Goal: Navigation & Orientation: Find specific page/section

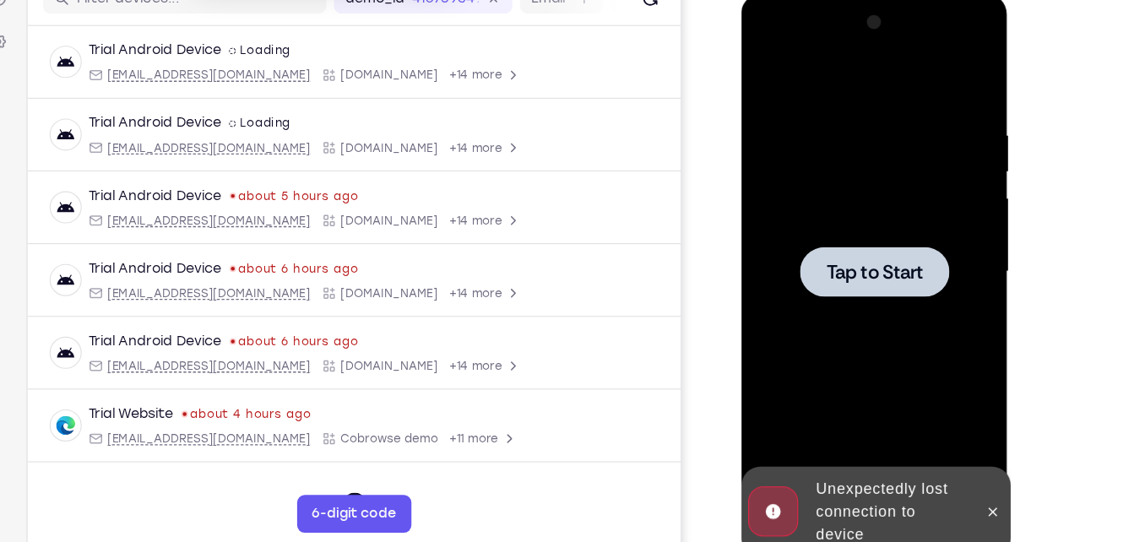
click at [830, 152] on div at bounding box center [860, 243] width 213 height 473
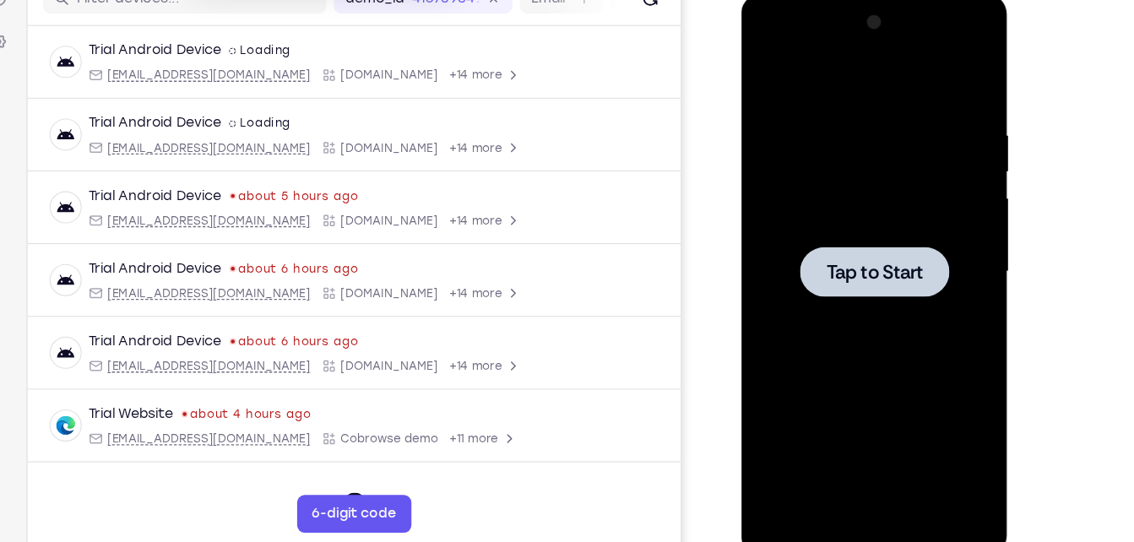
click at [881, 141] on div at bounding box center [860, 243] width 213 height 473
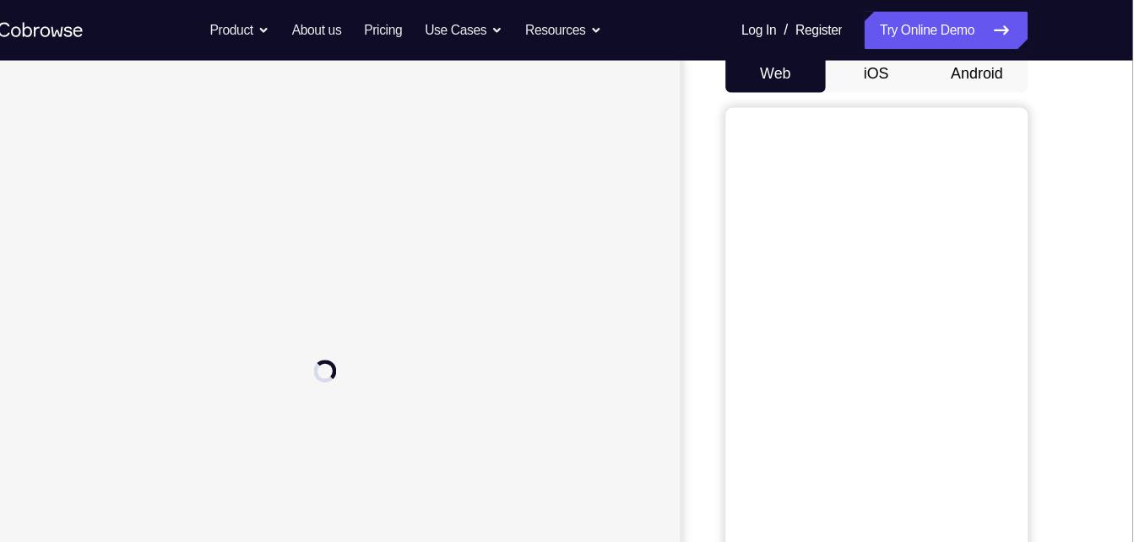
scroll to position [167, 0]
drag, startPoint x: 1040, startPoint y: 68, endPoint x: 1031, endPoint y: 68, distance: 9.3
click at [1031, 68] on button "Android" at bounding box center [995, 69] width 90 height 34
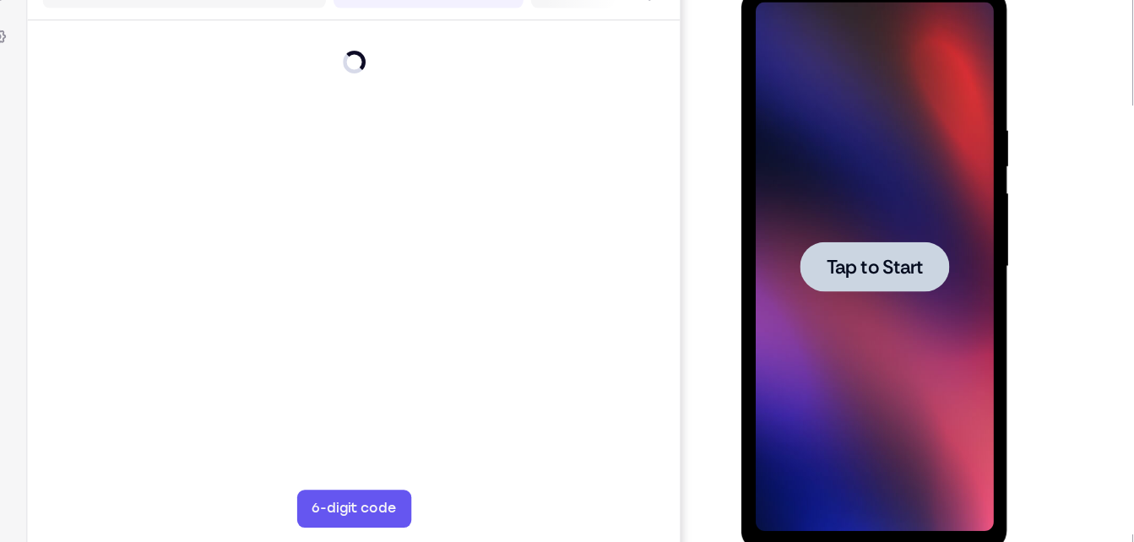
scroll to position [231, 0]
click at [900, 96] on div at bounding box center [860, 239] width 213 height 473
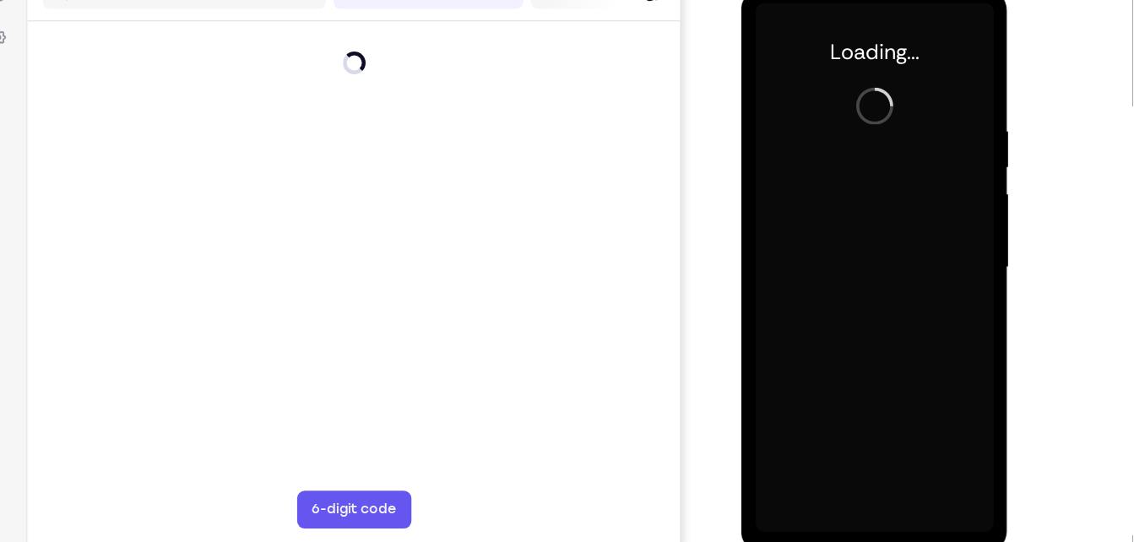
click at [900, 96] on div at bounding box center [860, 239] width 213 height 473
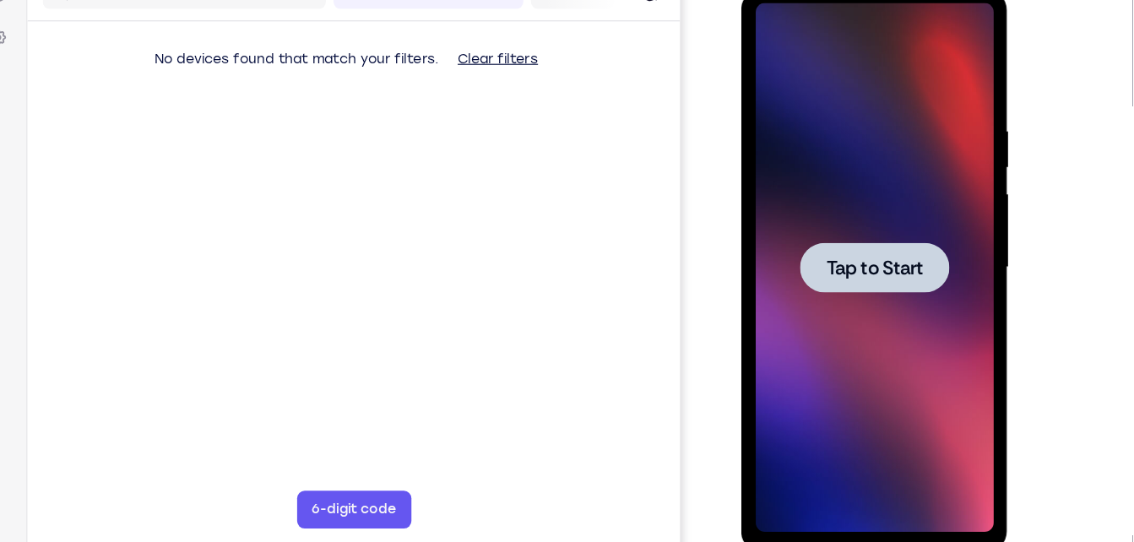
scroll to position [0, 0]
click at [789, 62] on div at bounding box center [860, 239] width 213 height 473
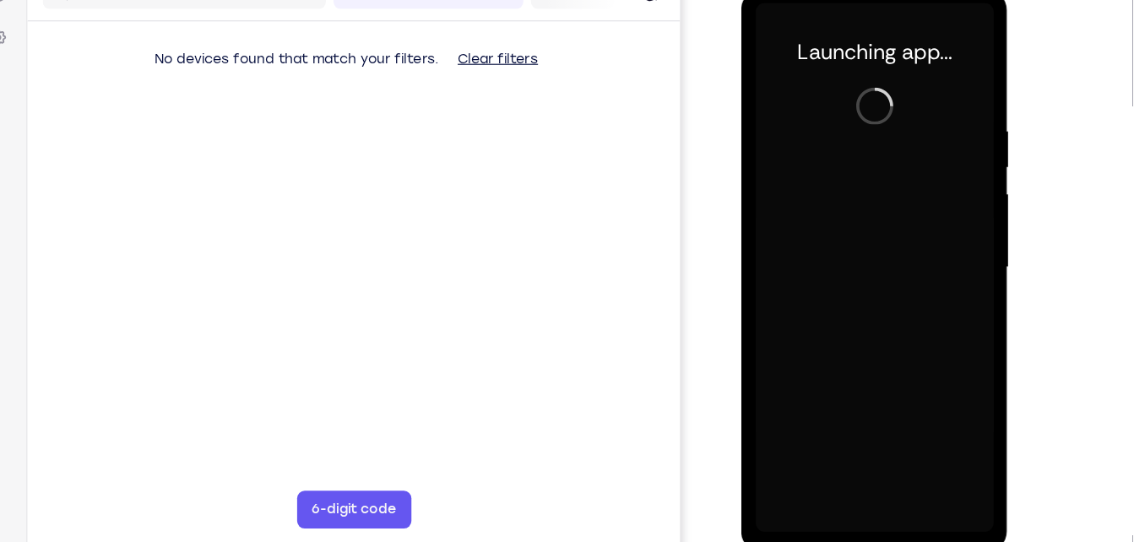
click at [870, 468] on div at bounding box center [860, 239] width 213 height 473
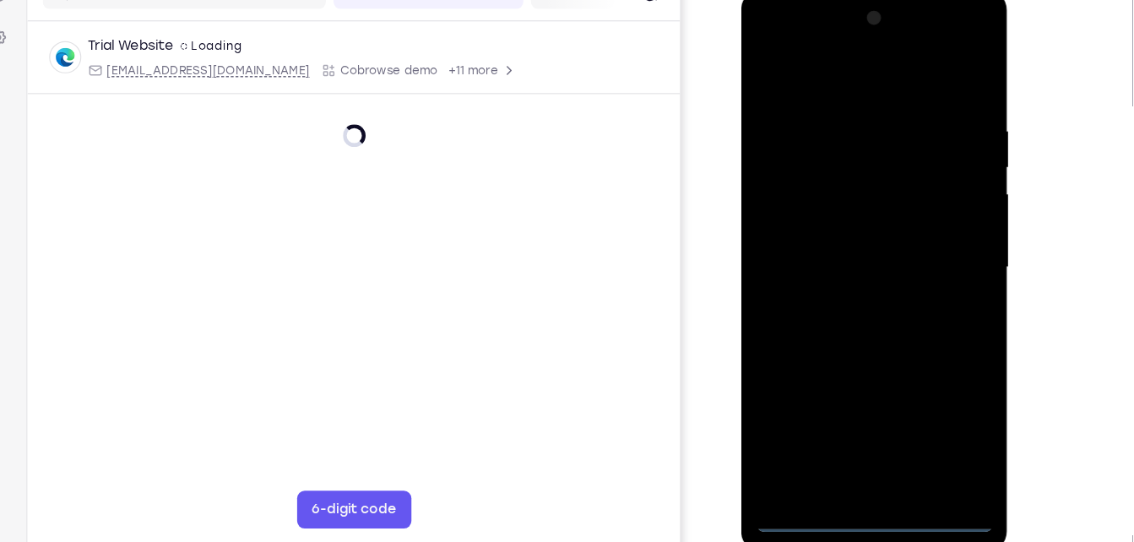
click at [863, 463] on div at bounding box center [860, 239] width 213 height 473
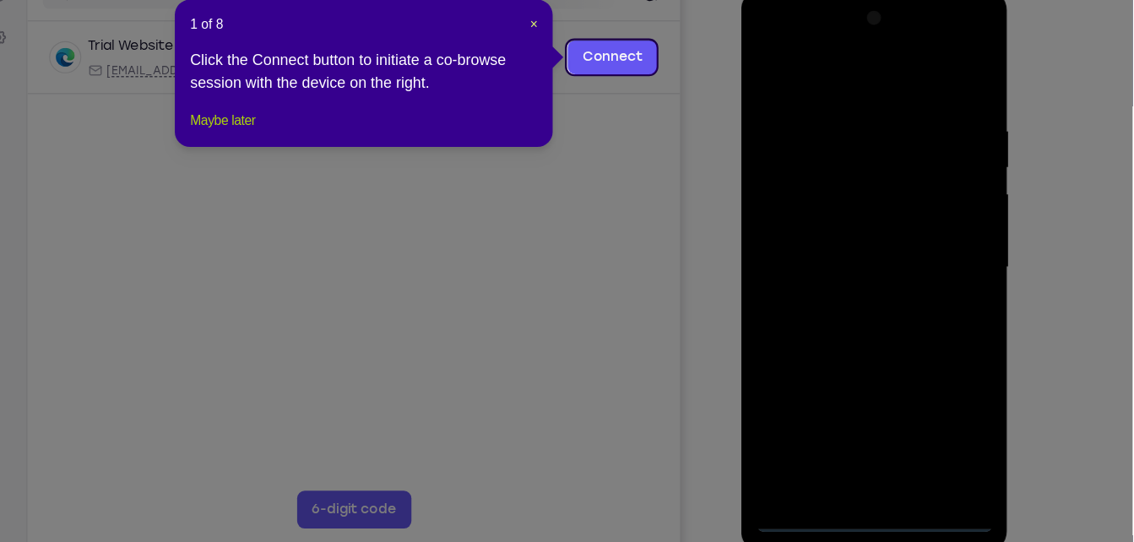
click at [341, 176] on button "Maybe later" at bounding box center [320, 165] width 58 height 20
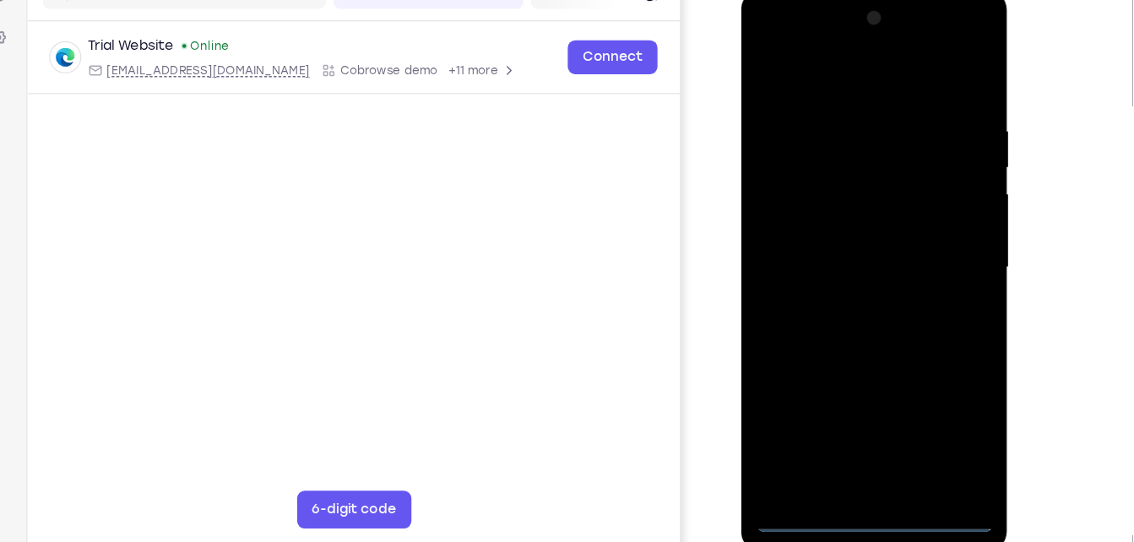
click at [939, 393] on div at bounding box center [860, 239] width 213 height 473
click at [764, 39] on div at bounding box center [860, 239] width 213 height 473
click at [927, 224] on div at bounding box center [860, 239] width 213 height 473
click at [844, 268] on div at bounding box center [860, 239] width 213 height 473
click at [844, 225] on div at bounding box center [860, 239] width 213 height 473
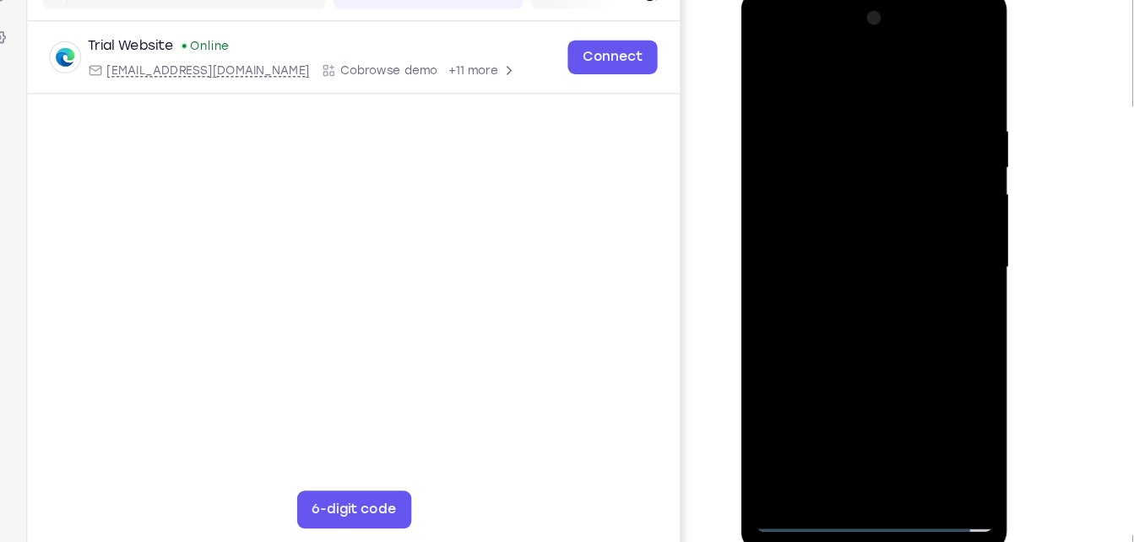
click at [837, 206] on div at bounding box center [860, 239] width 213 height 473
click at [854, 235] on div at bounding box center [860, 239] width 213 height 473
click at [869, 314] on div at bounding box center [860, 239] width 213 height 473
drag, startPoint x: 886, startPoint y: 350, endPoint x: 881, endPoint y: 262, distance: 88.7
click at [881, 262] on div at bounding box center [860, 239] width 213 height 473
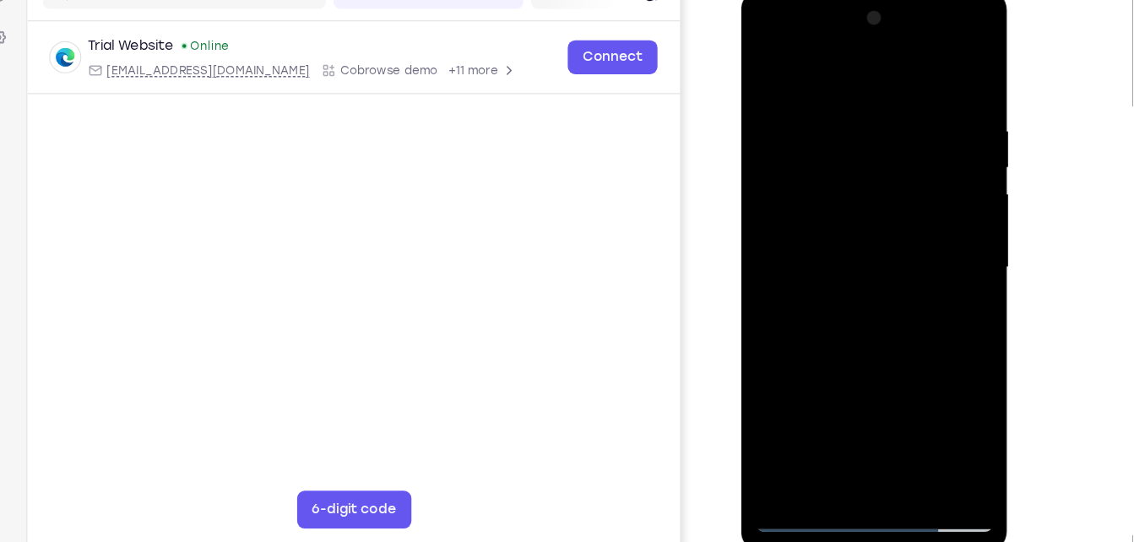
click at [901, 436] on div at bounding box center [860, 239] width 213 height 473
drag, startPoint x: 860, startPoint y: 76, endPoint x: 876, endPoint y: 3, distance: 75.2
click at [876, 3] on div at bounding box center [860, 239] width 213 height 473
click at [864, 323] on div at bounding box center [860, 239] width 213 height 473
click at [857, 246] on div at bounding box center [860, 239] width 213 height 473
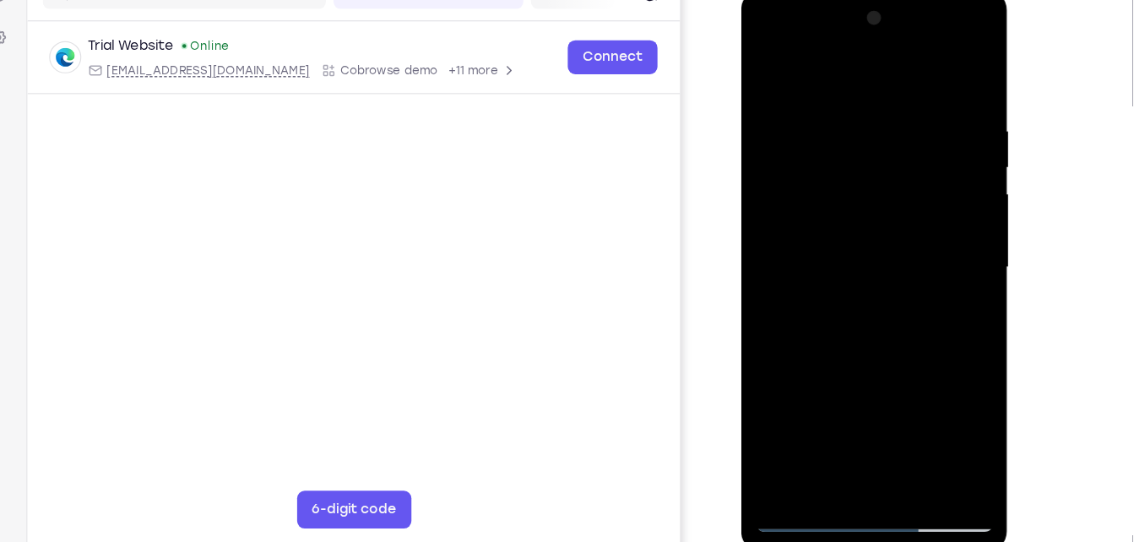
click at [765, 74] on div at bounding box center [860, 239] width 213 height 473
click at [828, 95] on div at bounding box center [860, 239] width 213 height 473
click at [925, 427] on div at bounding box center [860, 239] width 213 height 473
click at [945, 78] on div at bounding box center [860, 239] width 213 height 473
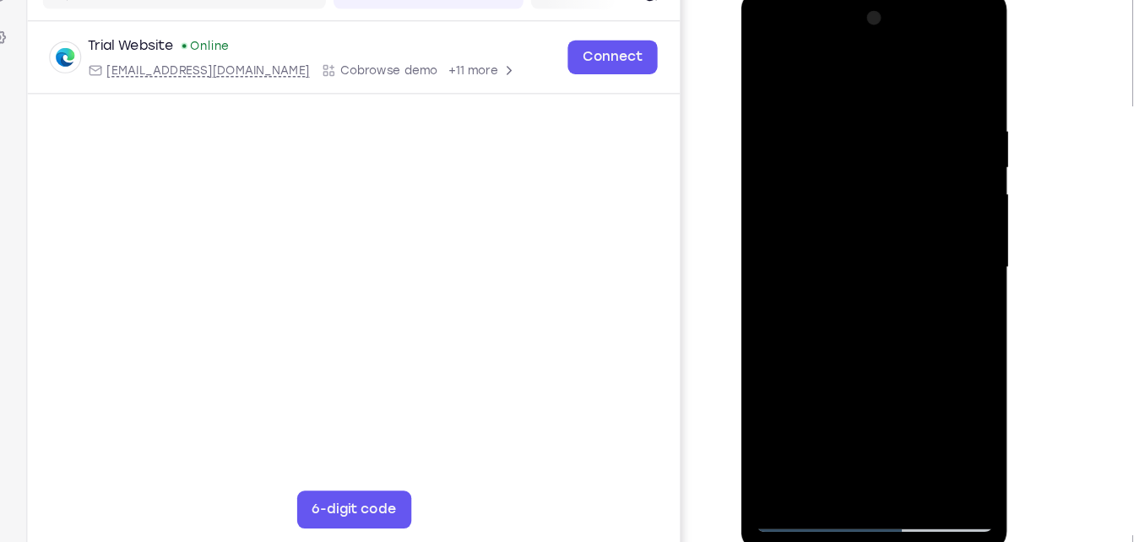
click at [895, 90] on div at bounding box center [860, 239] width 213 height 473
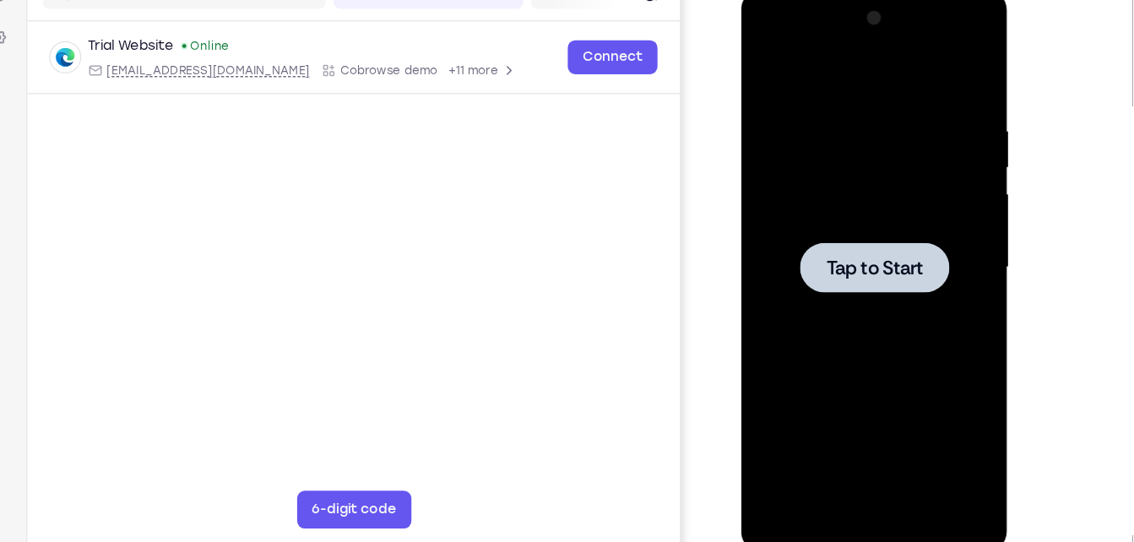
click at [836, 60] on div at bounding box center [860, 239] width 213 height 473
